Goal: Transaction & Acquisition: Register for event/course

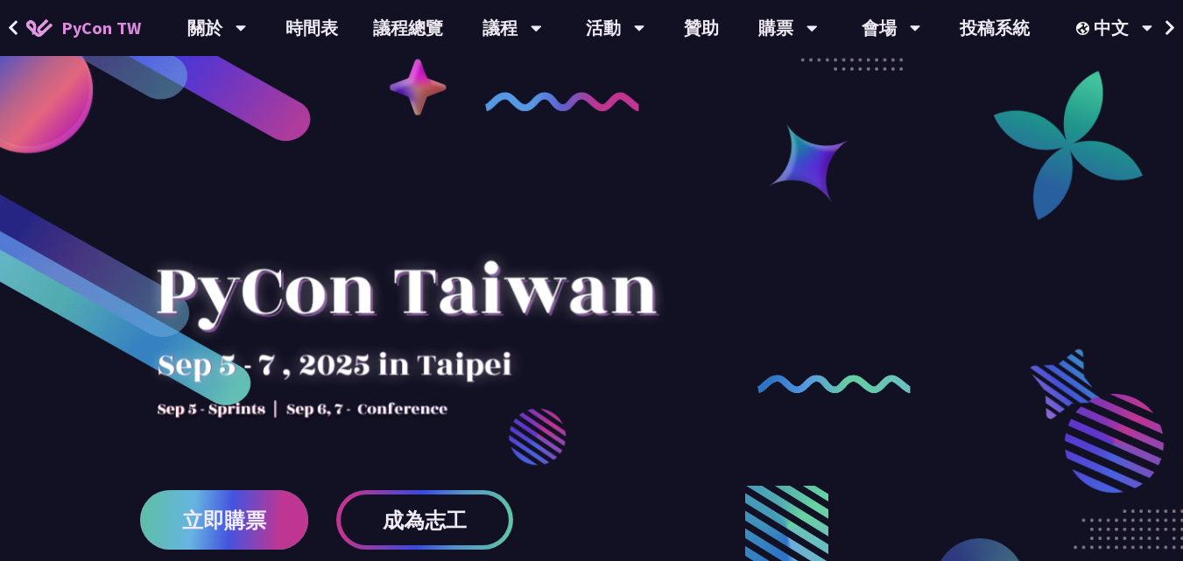
click at [222, 529] on span "立即購票" at bounding box center [224, 521] width 84 height 22
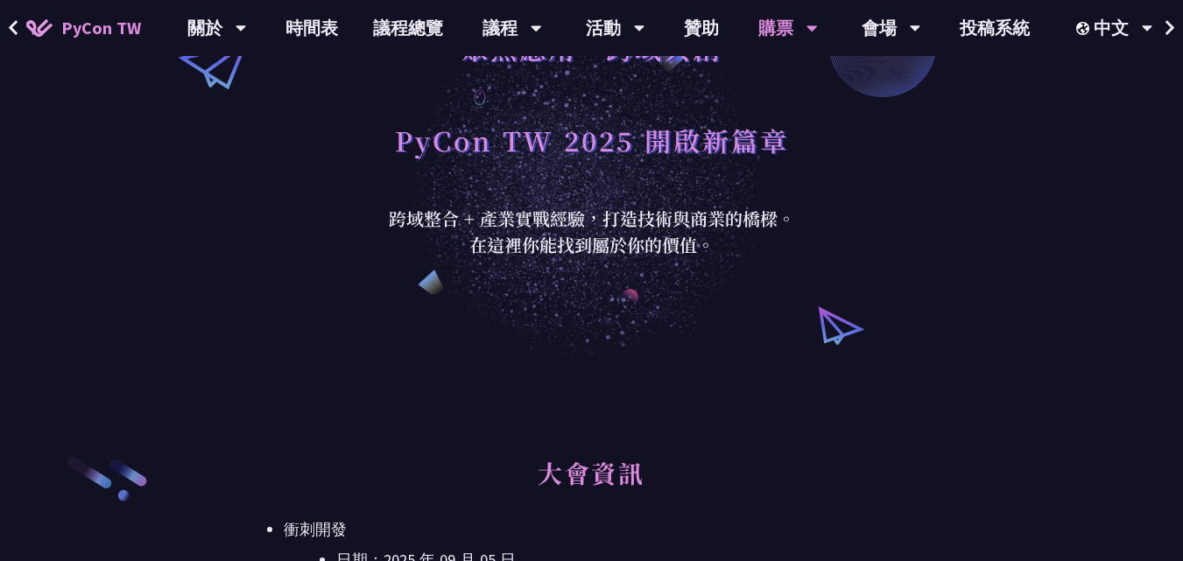
scroll to position [350, 0]
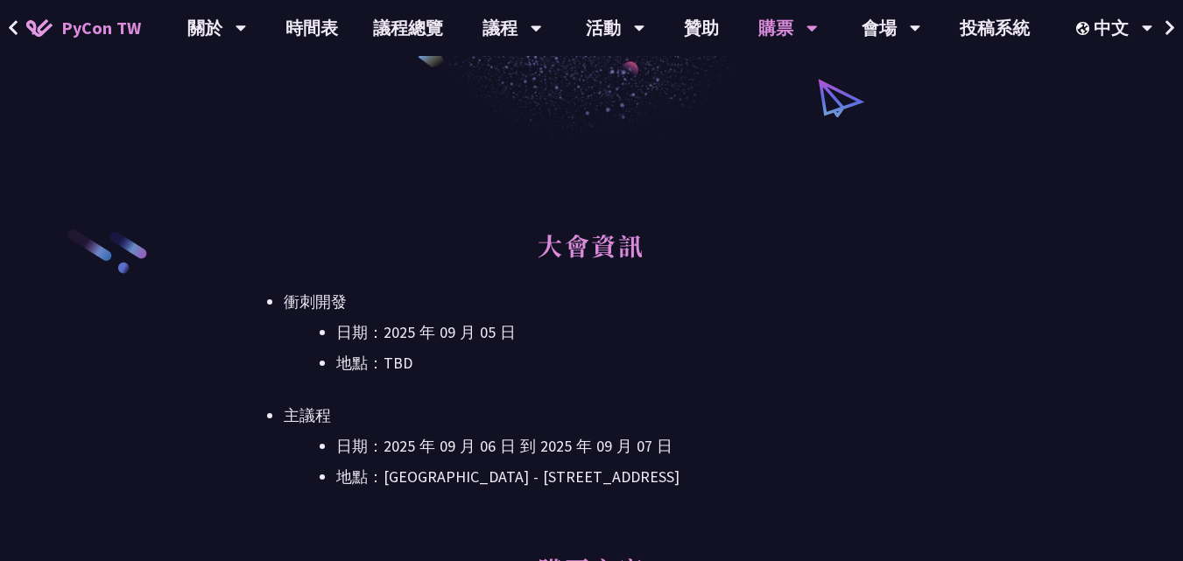
click at [815, 404] on li "主議程 日期：2025 年 09 月 06 日 到 2025 年 09 月 07 日 地點：台北文創 6 樓 - ​台北市信義區菸廠路 88 號 6 樓" at bounding box center [592, 447] width 616 height 88
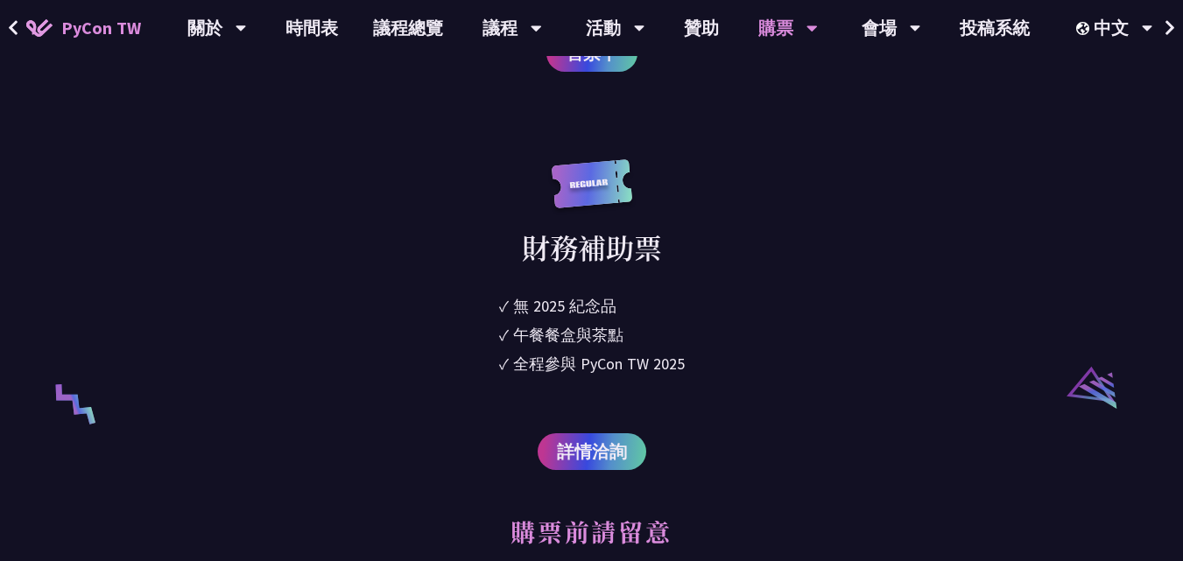
scroll to position [3240, 0]
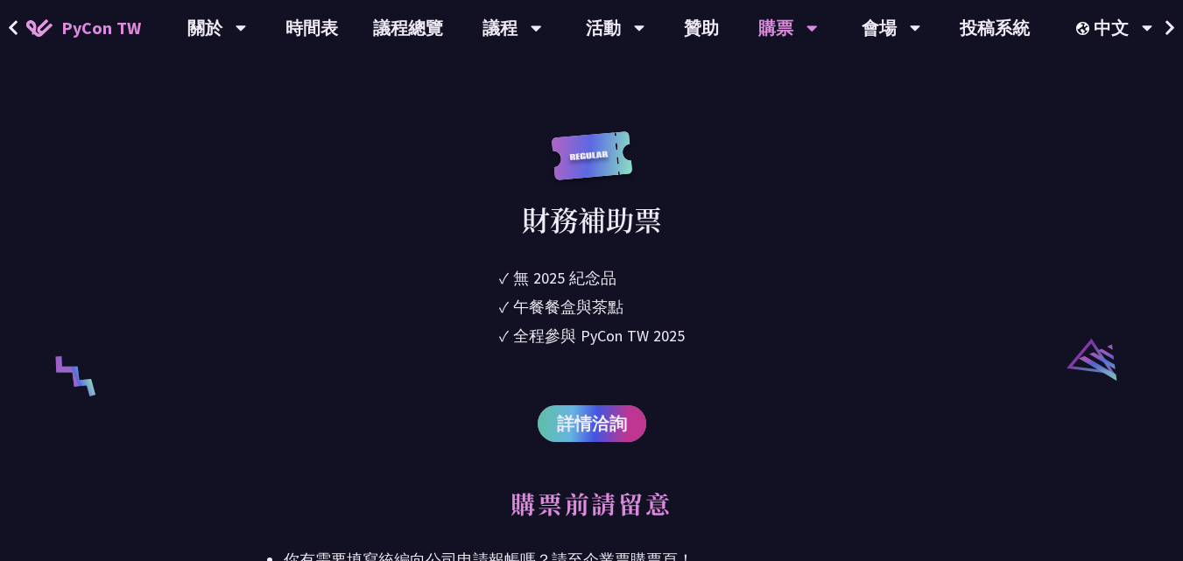
click at [570, 415] on span "詳情洽詢" at bounding box center [592, 424] width 70 height 26
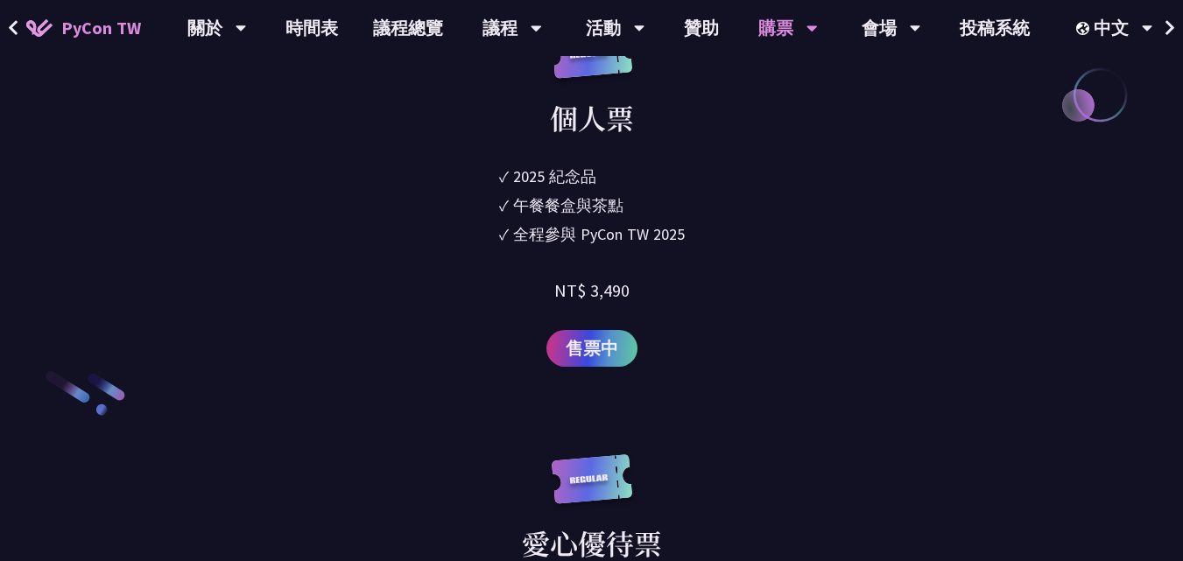
scroll to position [2365, 0]
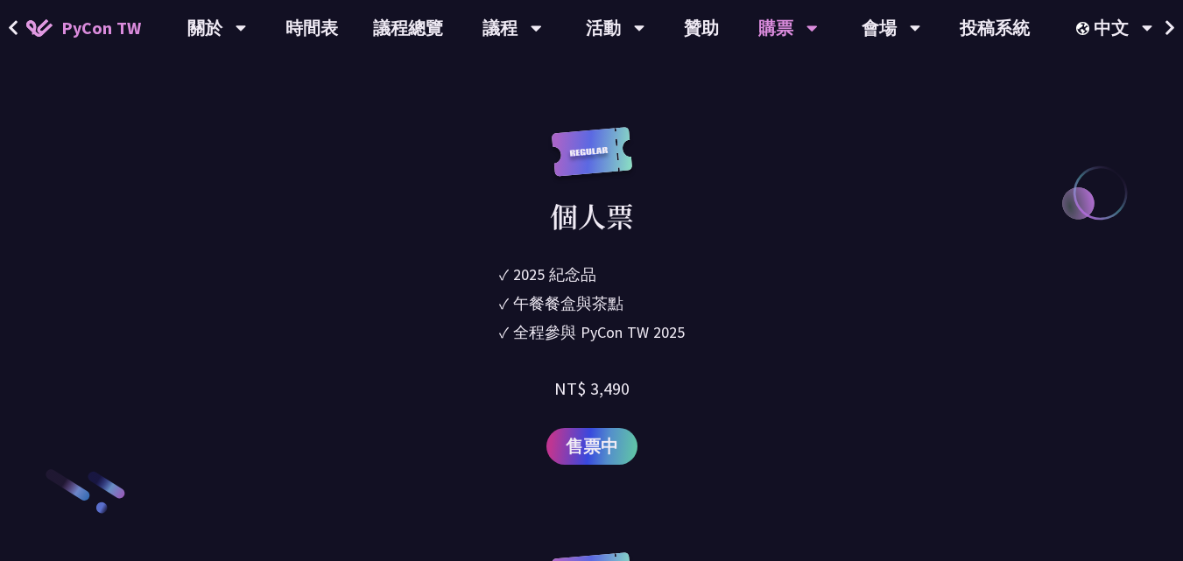
click at [601, 462] on link "售票中" at bounding box center [591, 446] width 91 height 37
